Goal: Task Accomplishment & Management: Use online tool/utility

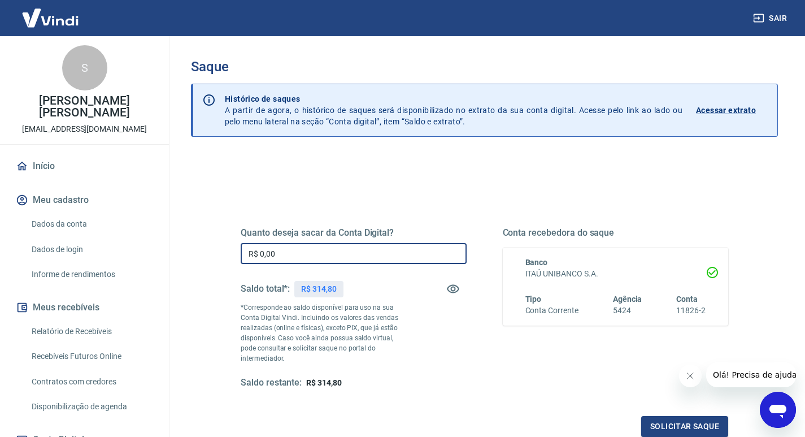
click at [287, 253] on input "R$ 0,00" at bounding box center [354, 253] width 226 height 21
type input "R$ 314,80"
click at [671, 416] on button "Solicitar saque" at bounding box center [684, 426] width 87 height 21
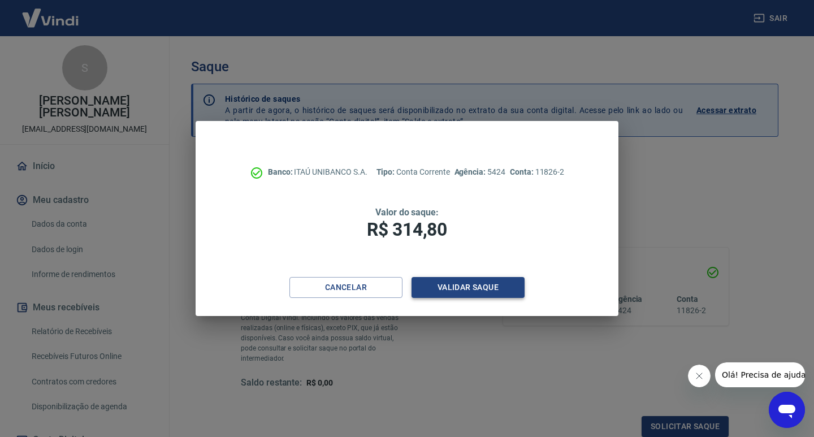
click at [472, 281] on button "Validar saque" at bounding box center [467, 287] width 113 height 21
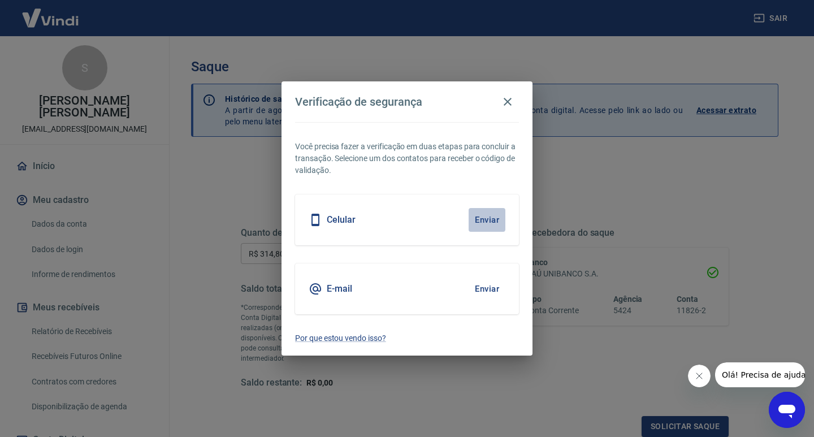
click at [493, 219] on button "Enviar" at bounding box center [486, 220] width 37 height 24
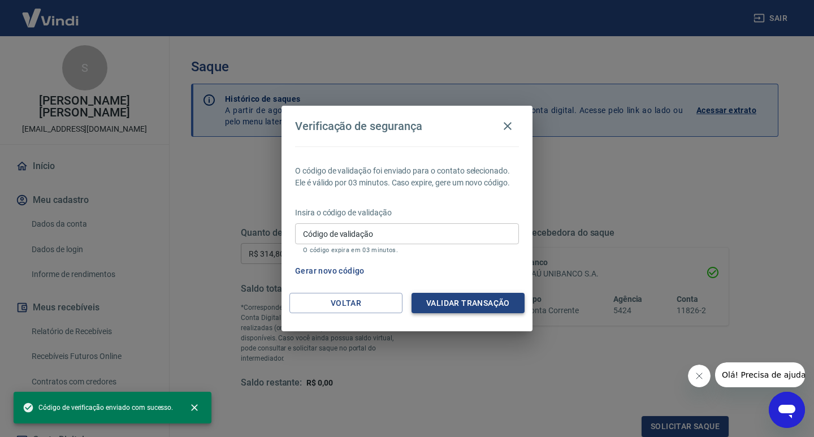
click at [438, 299] on button "Validar transação" at bounding box center [467, 303] width 113 height 21
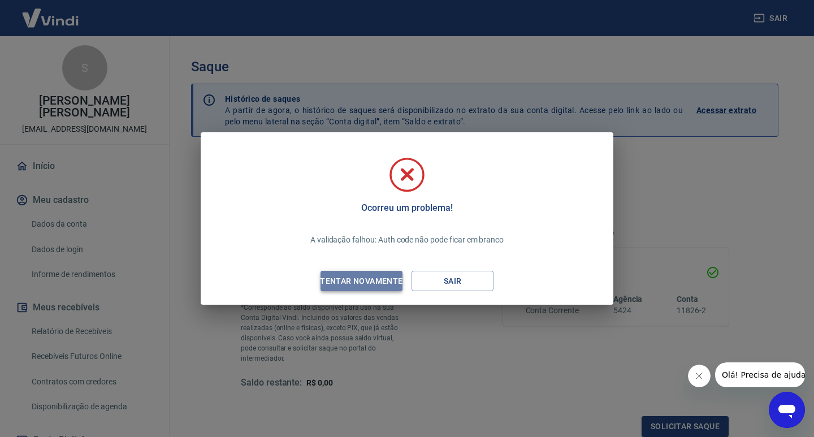
click at [379, 282] on div "Tentar novamente" at bounding box center [361, 281] width 110 height 14
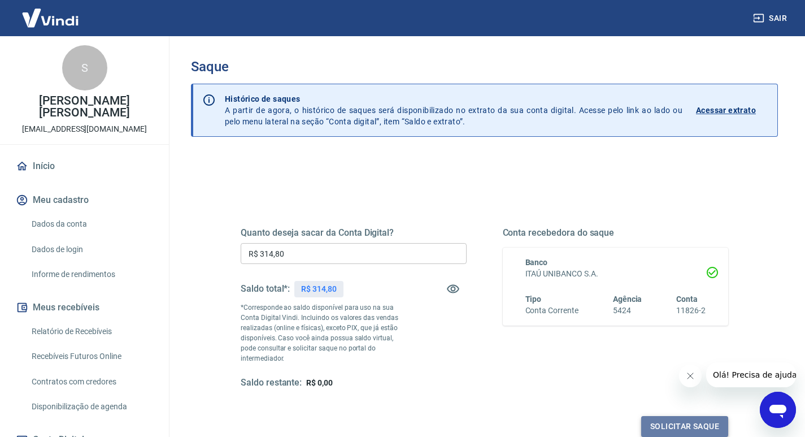
click at [676, 418] on button "Solicitar saque" at bounding box center [684, 426] width 87 height 21
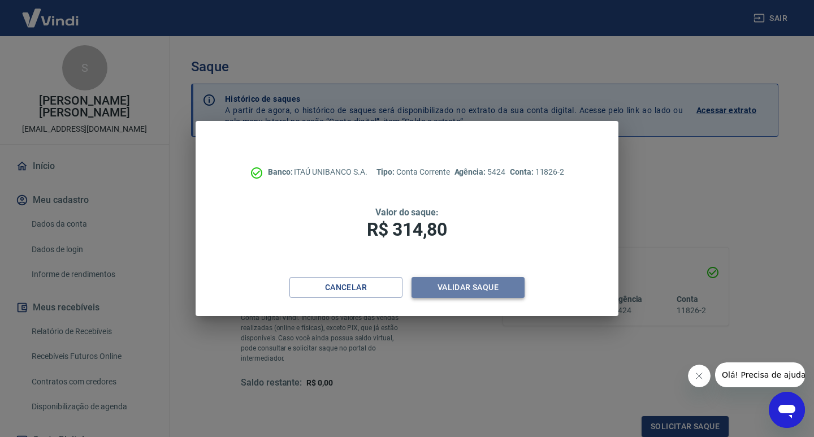
click at [467, 286] on button "Validar saque" at bounding box center [467, 287] width 113 height 21
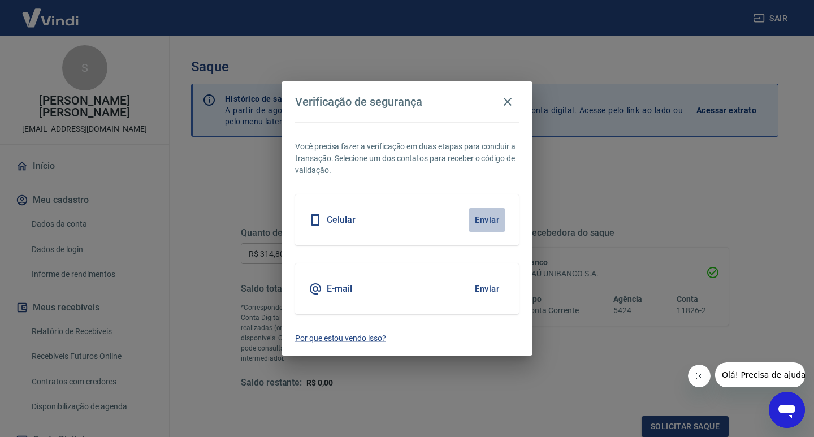
click at [480, 218] on button "Enviar" at bounding box center [486, 220] width 37 height 24
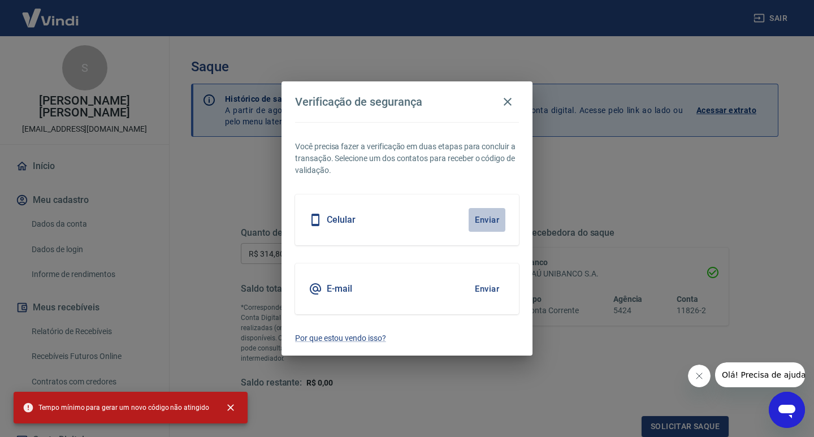
click at [484, 218] on button "Enviar" at bounding box center [486, 220] width 37 height 24
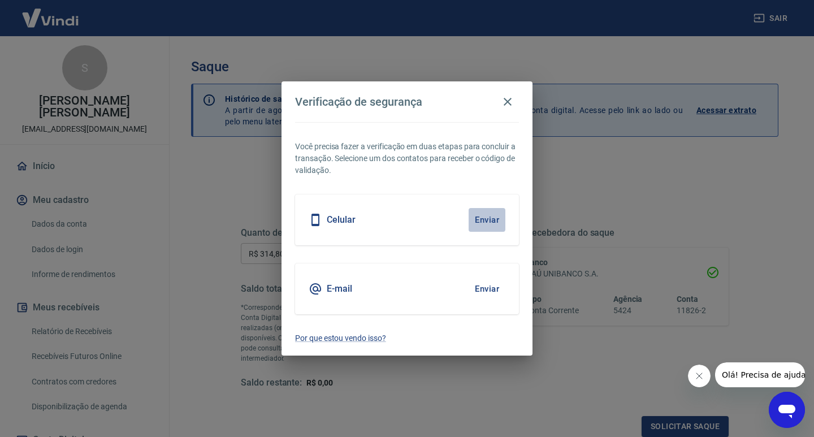
click at [484, 218] on button "Enviar" at bounding box center [486, 220] width 37 height 24
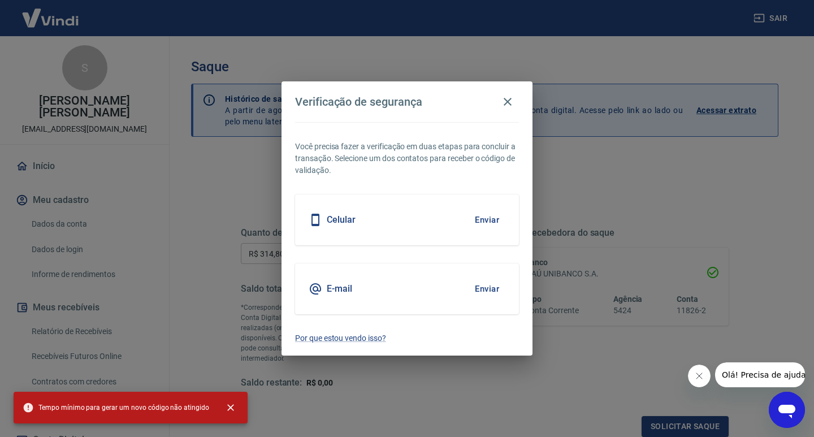
click at [337, 222] on h5 "Celular" at bounding box center [341, 219] width 29 height 11
click at [507, 101] on icon "button" at bounding box center [507, 102] width 8 height 8
